Goal: Information Seeking & Learning: Learn about a topic

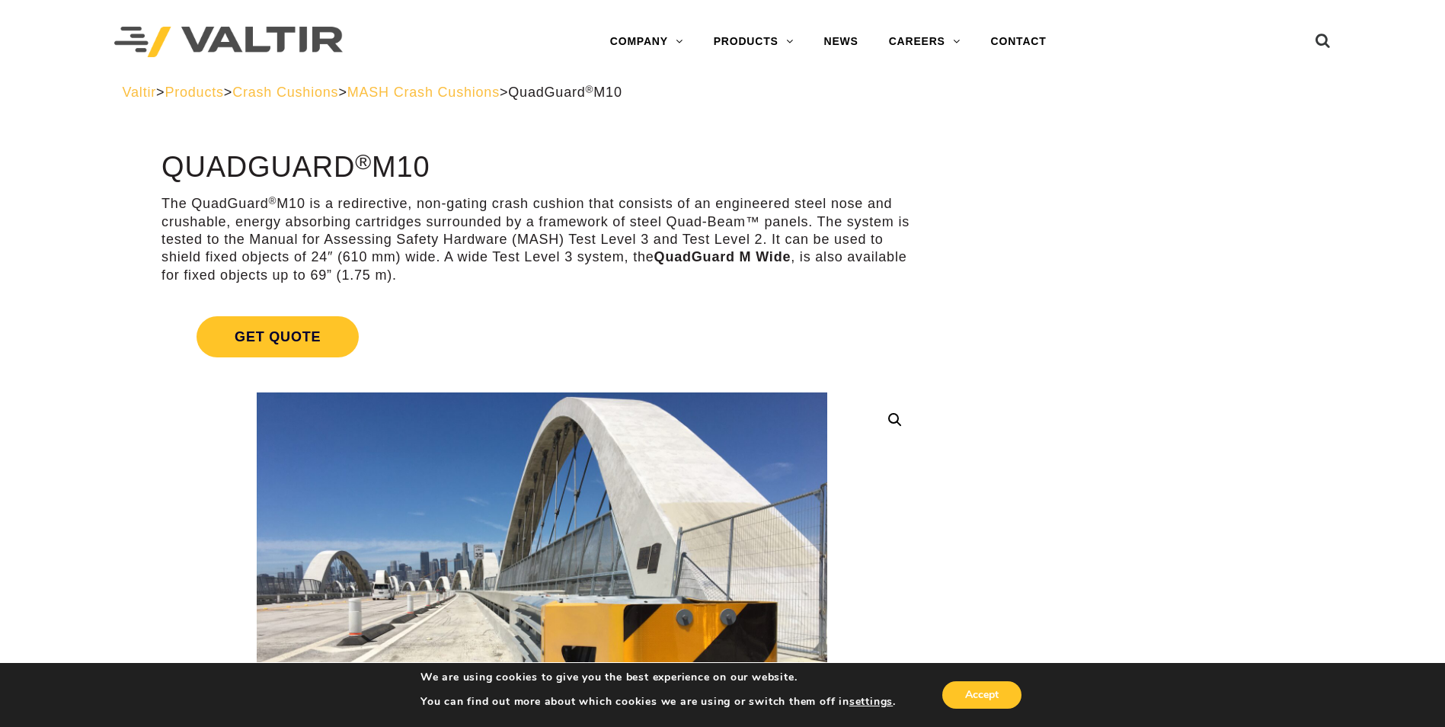
click at [500, 91] on span "MASH Crash Cushions" at bounding box center [423, 92] width 152 height 15
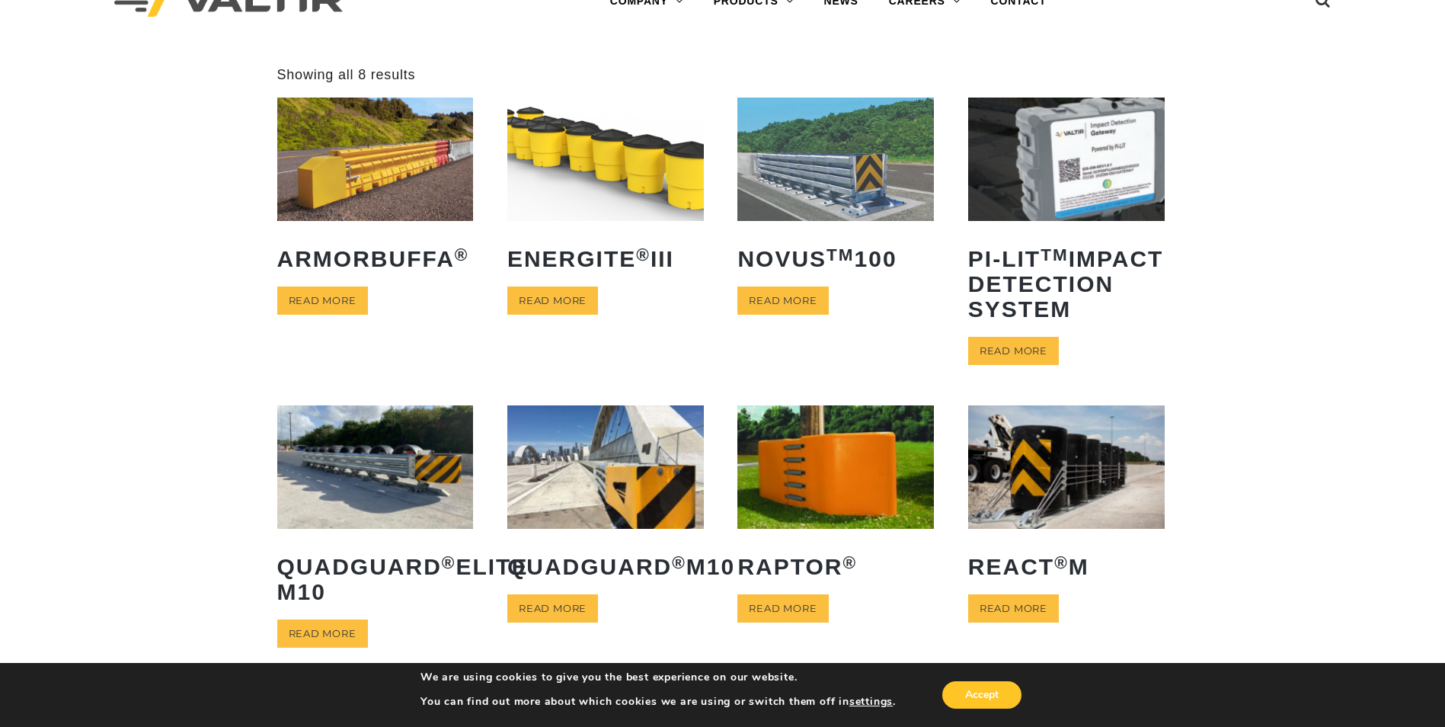
scroll to position [76, 0]
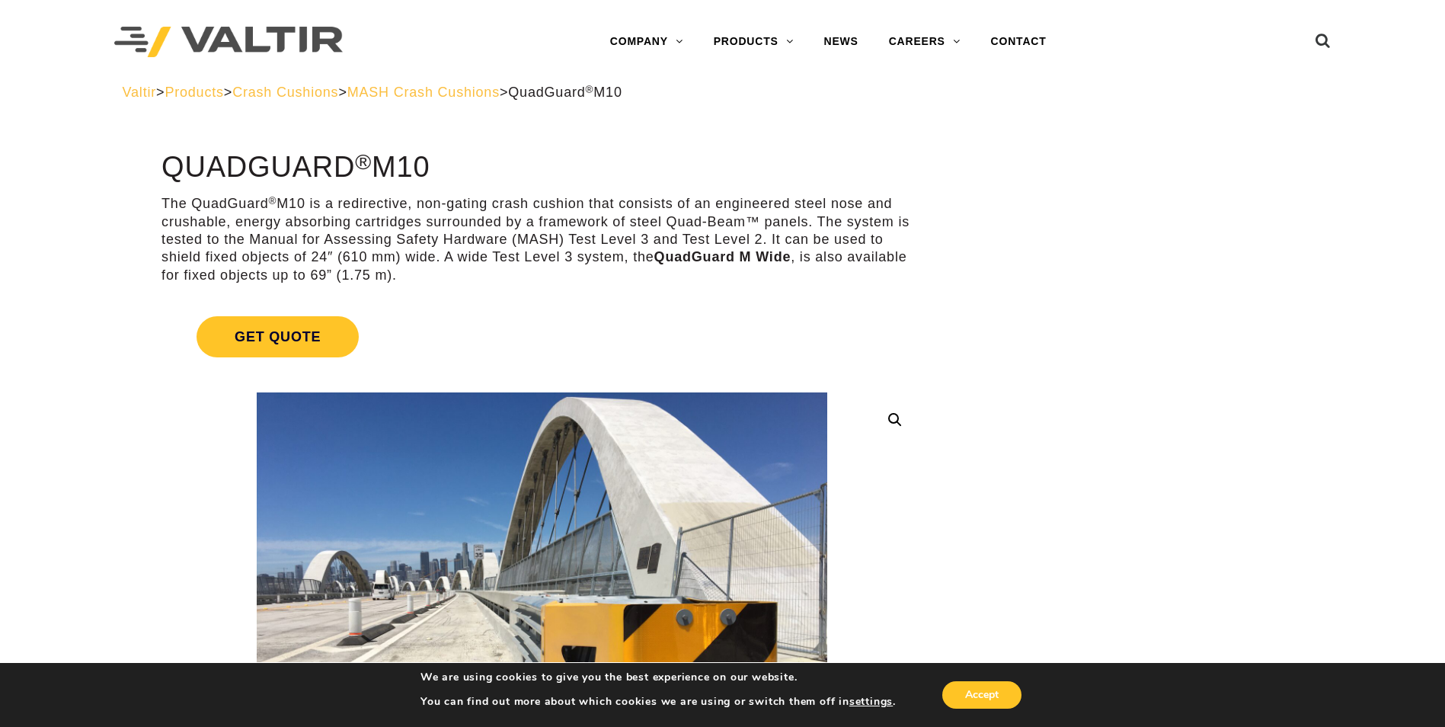
click at [471, 94] on span "MASH Crash Cushions" at bounding box center [423, 92] width 152 height 15
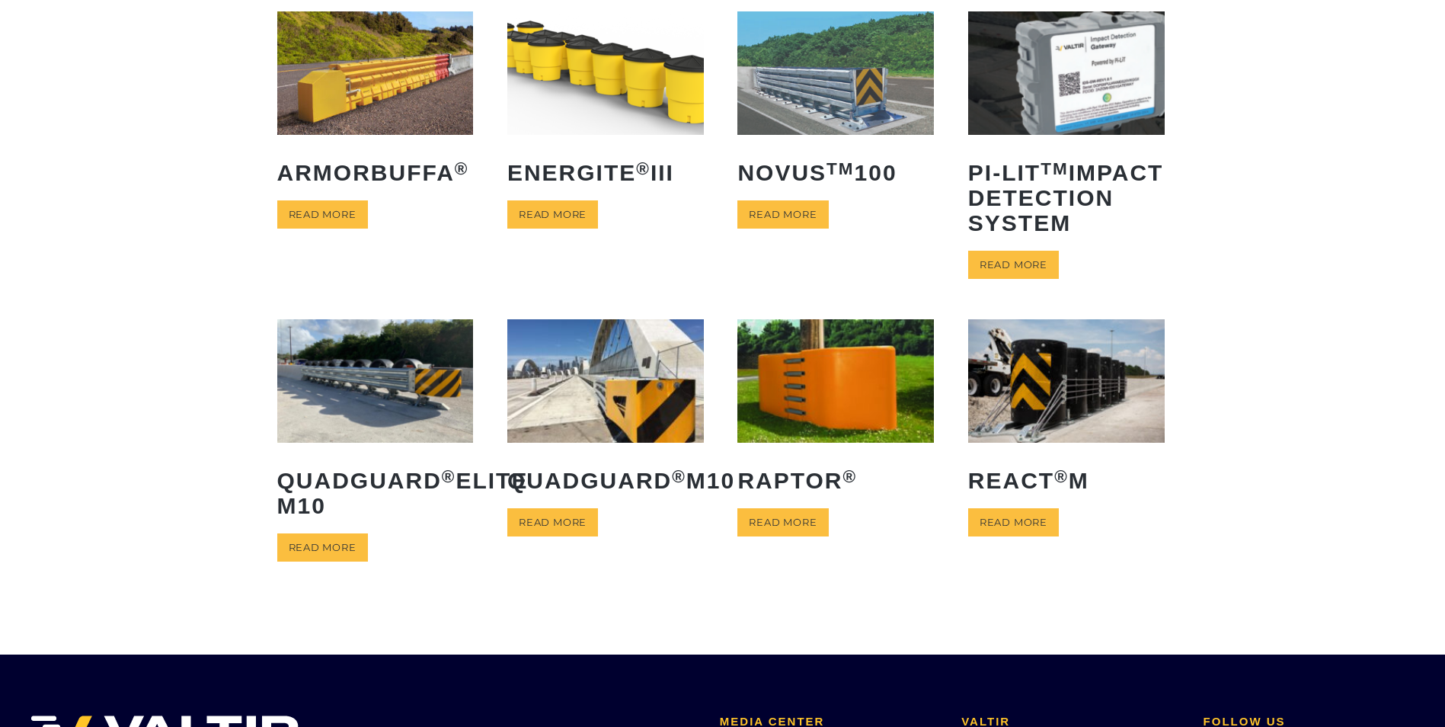
scroll to position [152, 0]
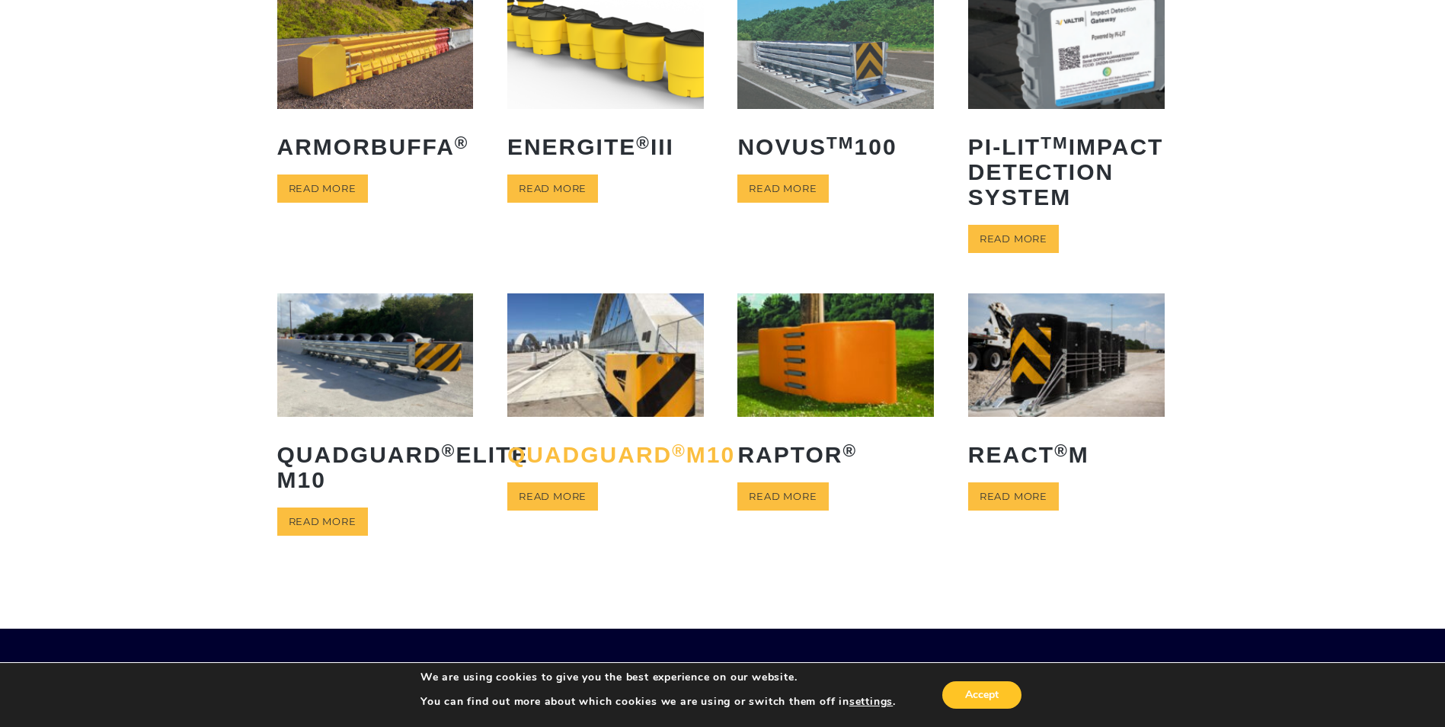
click at [610, 475] on h2 "QuadGuard ® M10" at bounding box center [605, 454] width 197 height 48
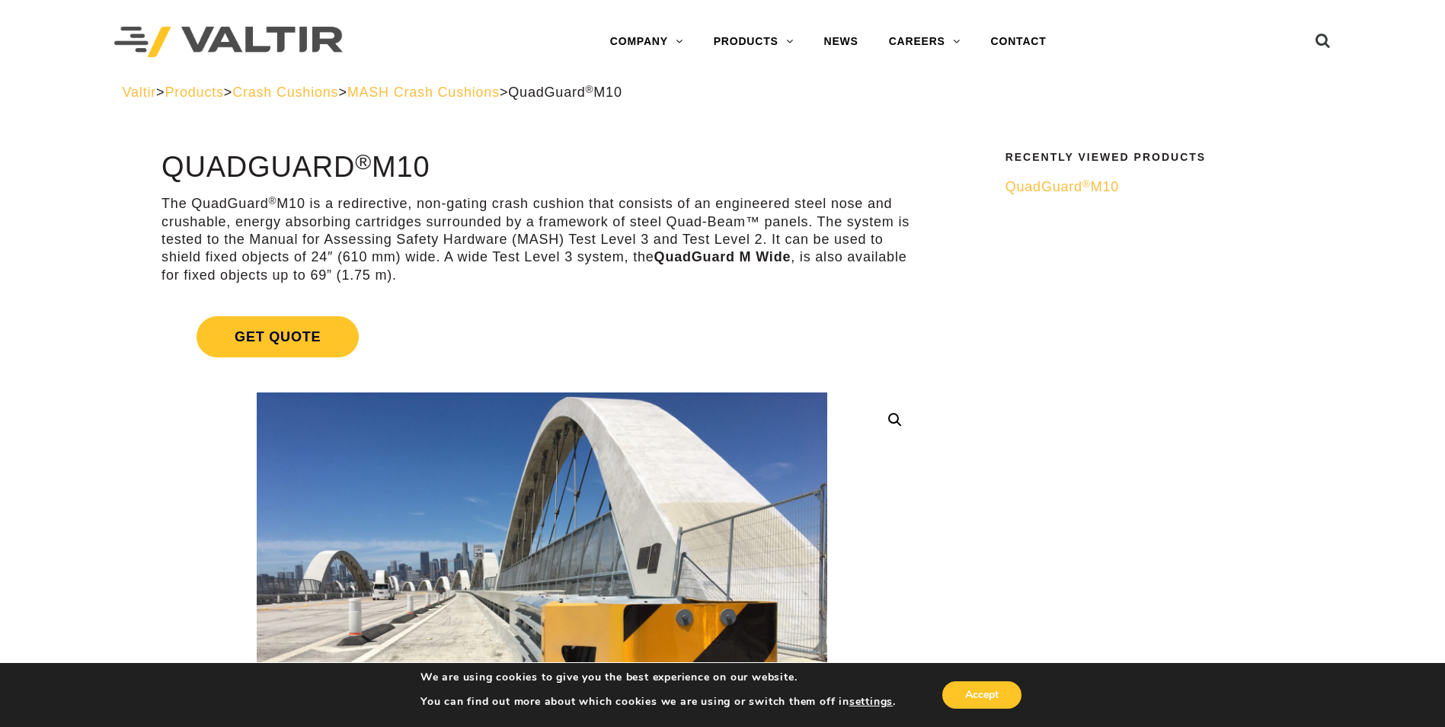
click at [491, 96] on span "MASH Crash Cushions" at bounding box center [423, 92] width 152 height 15
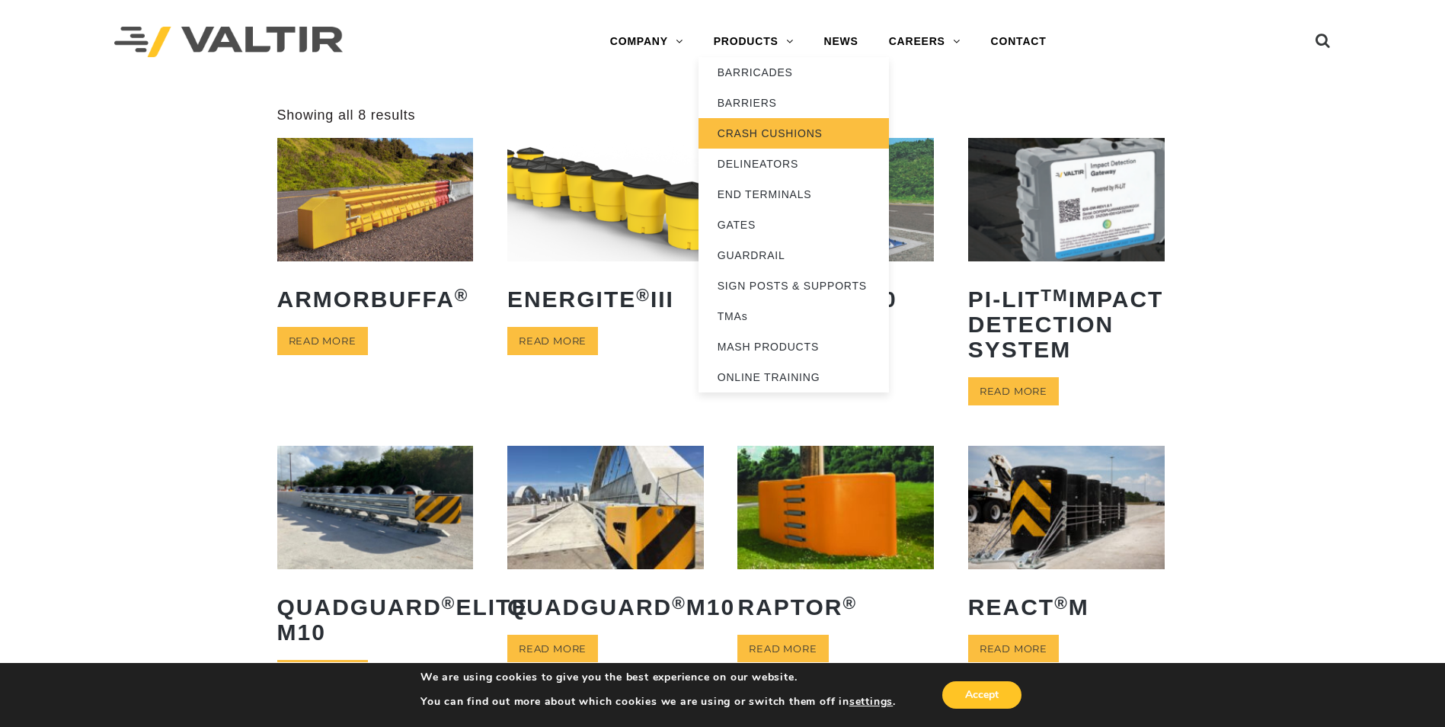
click at [757, 131] on link "CRASH CUSHIONS" at bounding box center [794, 133] width 190 height 30
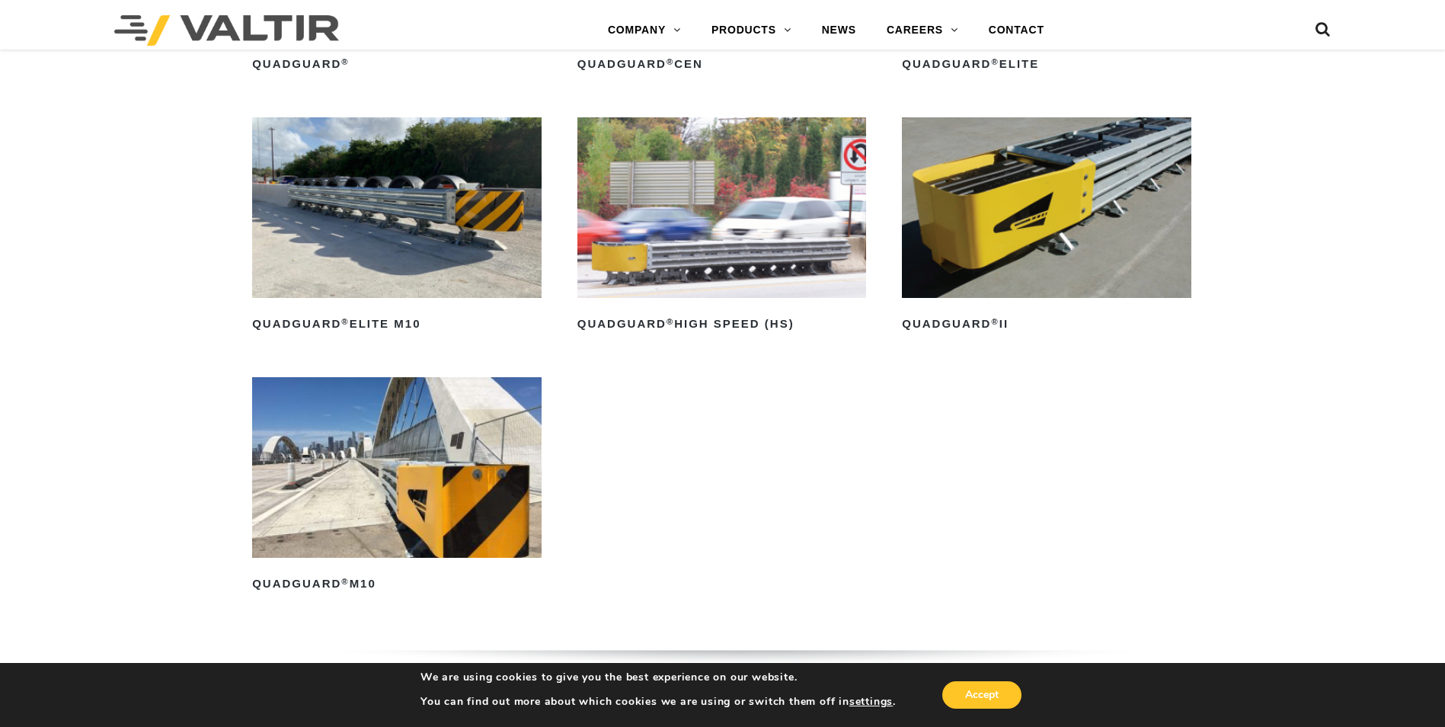
scroll to position [1295, 0]
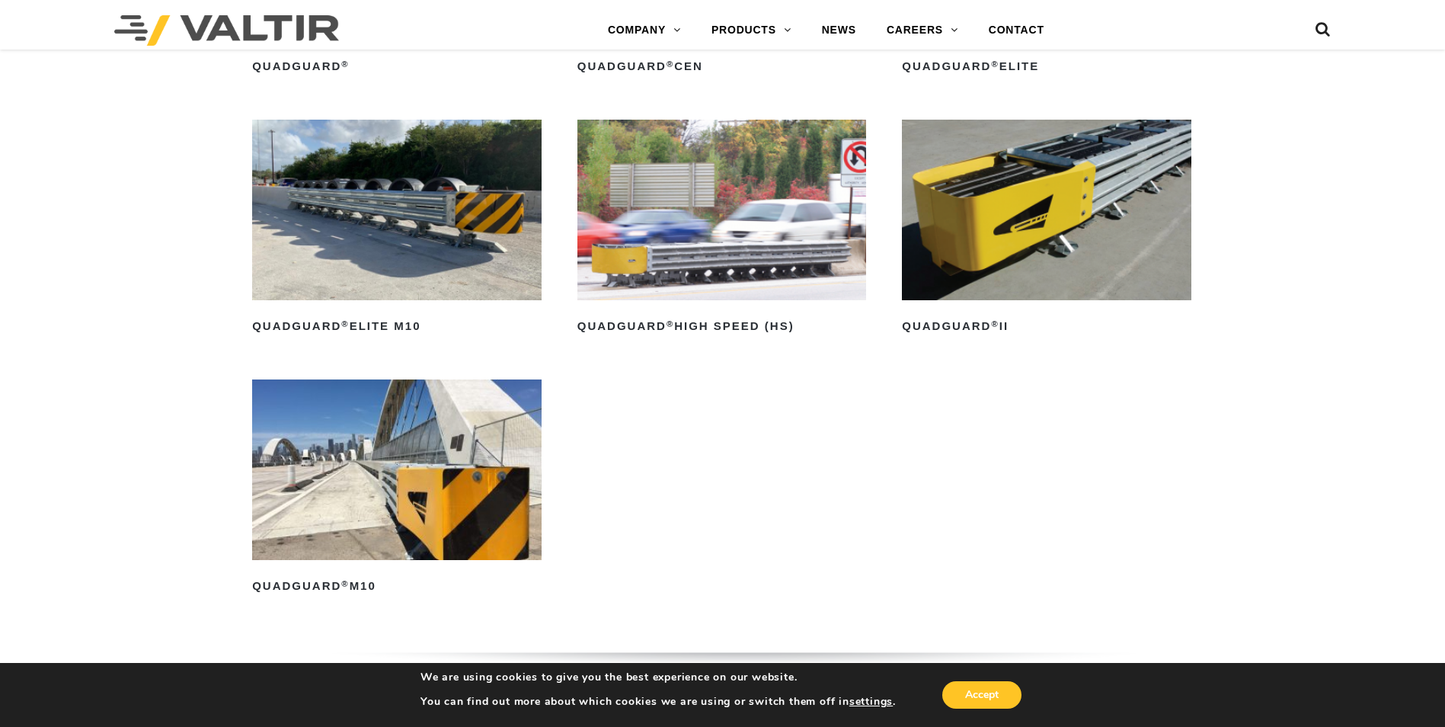
click at [414, 441] on img at bounding box center [397, 469] width 290 height 181
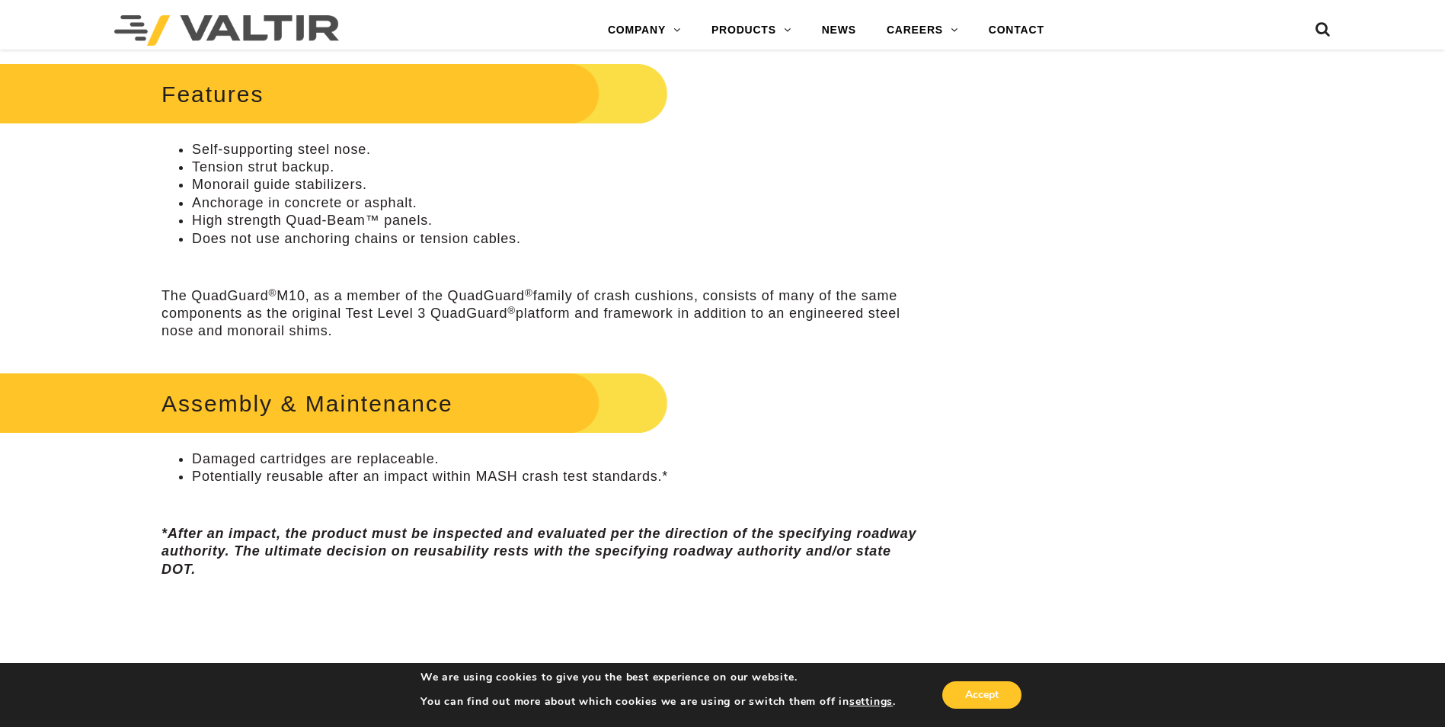
scroll to position [838, 0]
